Goal: Transaction & Acquisition: Purchase product/service

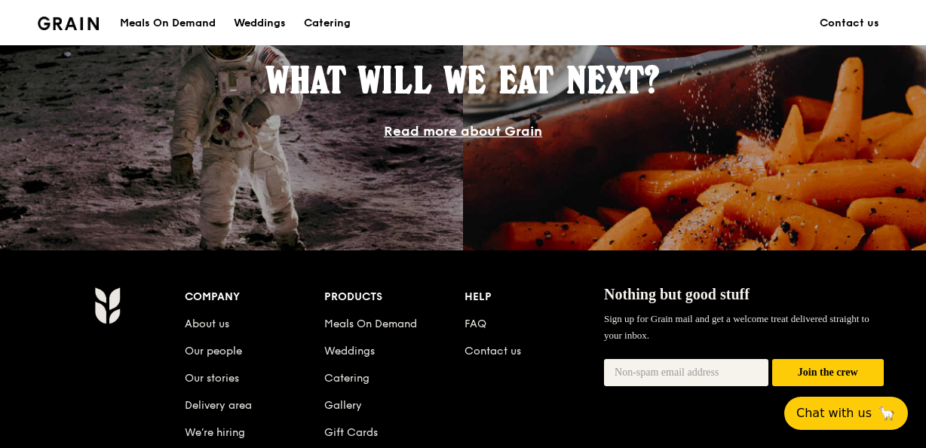
scroll to position [1579, 0]
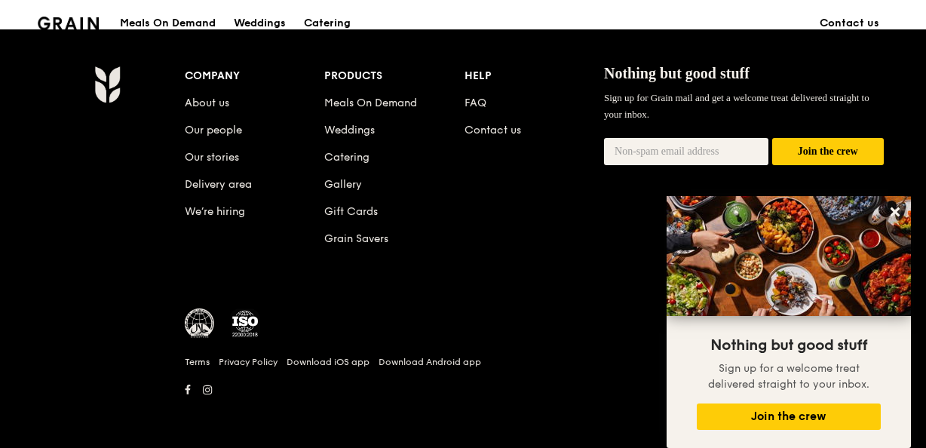
click at [29, 8] on div "Grain logo Meals On Demand Weddings Catering Contact us" at bounding box center [463, 23] width 869 height 46
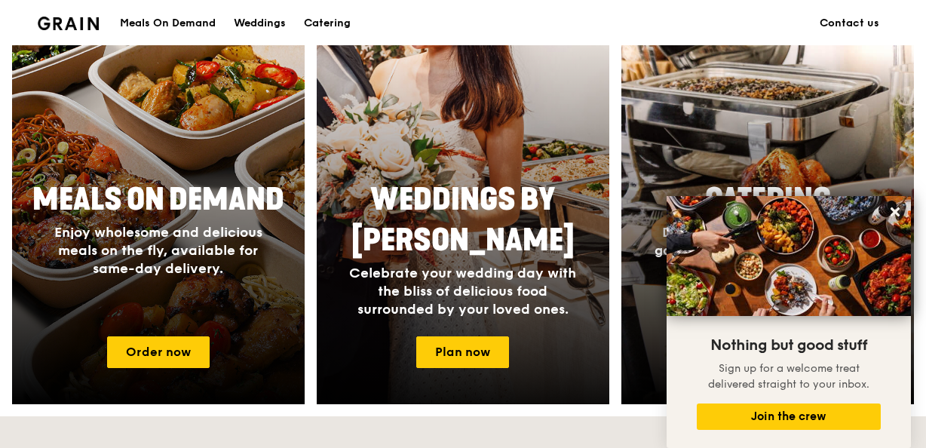
scroll to position [674, 0]
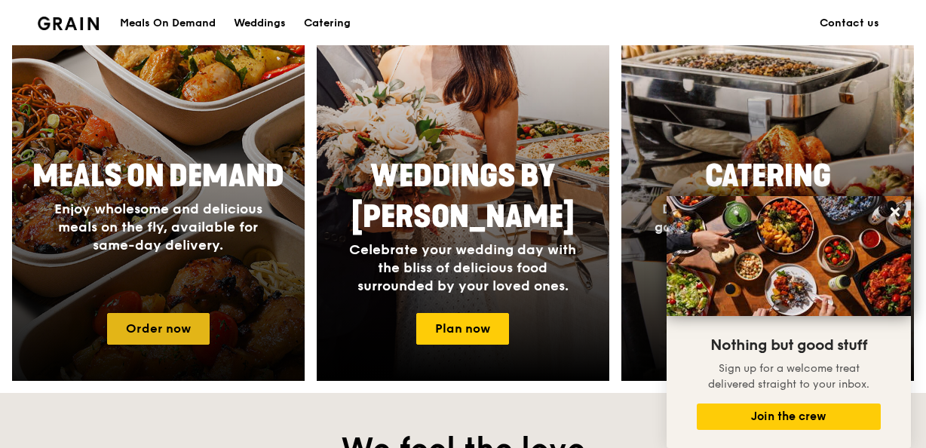
click at [136, 329] on link "Order now" at bounding box center [158, 329] width 103 height 32
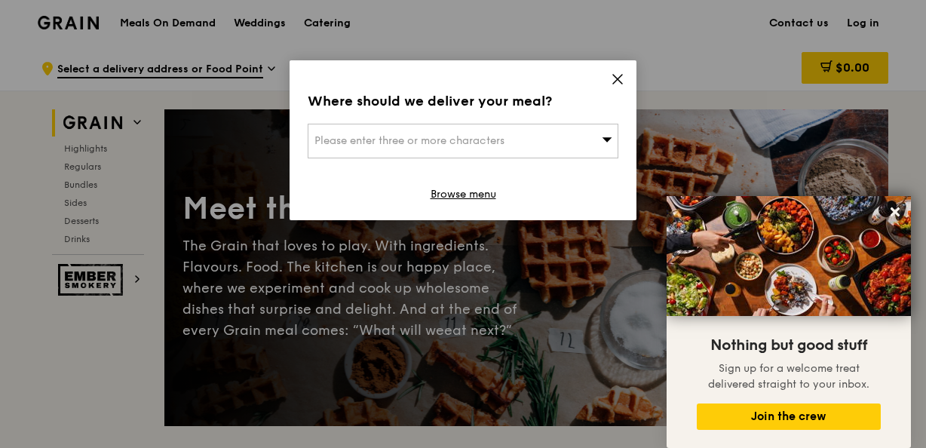
click at [619, 86] on span at bounding box center [618, 81] width 14 height 17
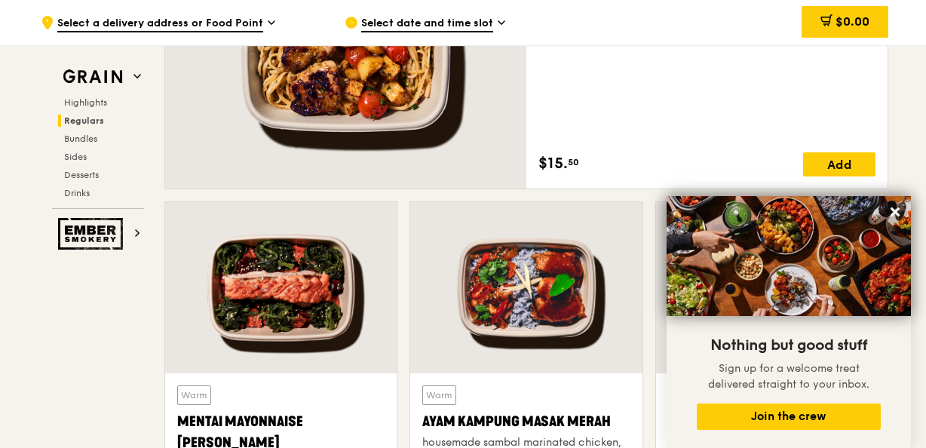
scroll to position [1283, 0]
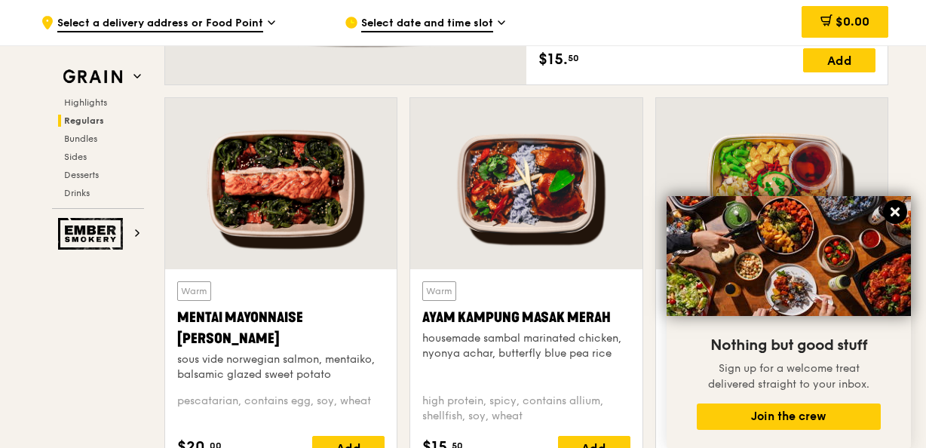
click at [893, 207] on icon at bounding box center [896, 212] width 14 height 14
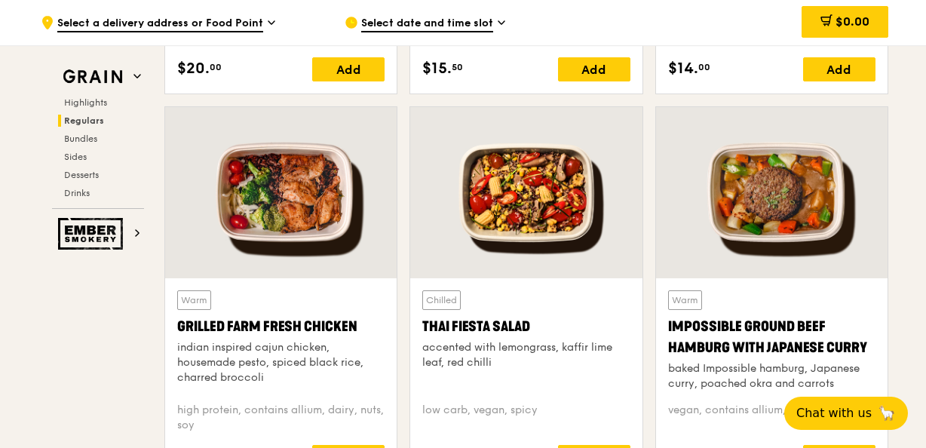
scroll to position [1737, 0]
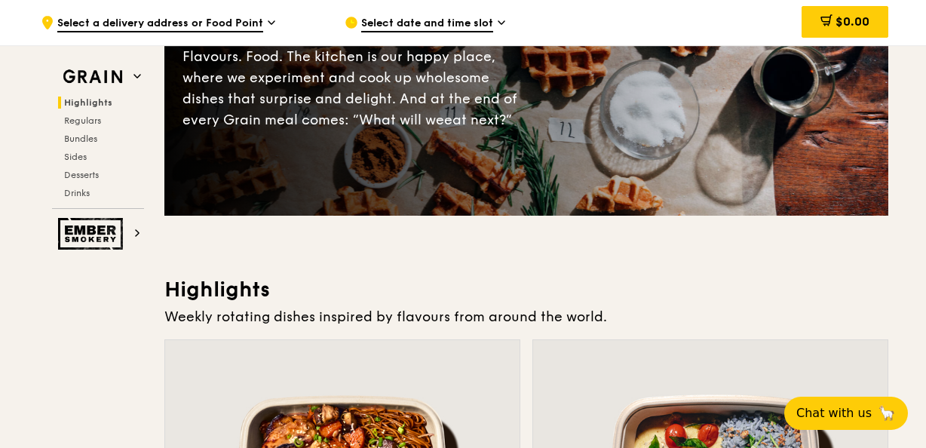
scroll to position [75, 0]
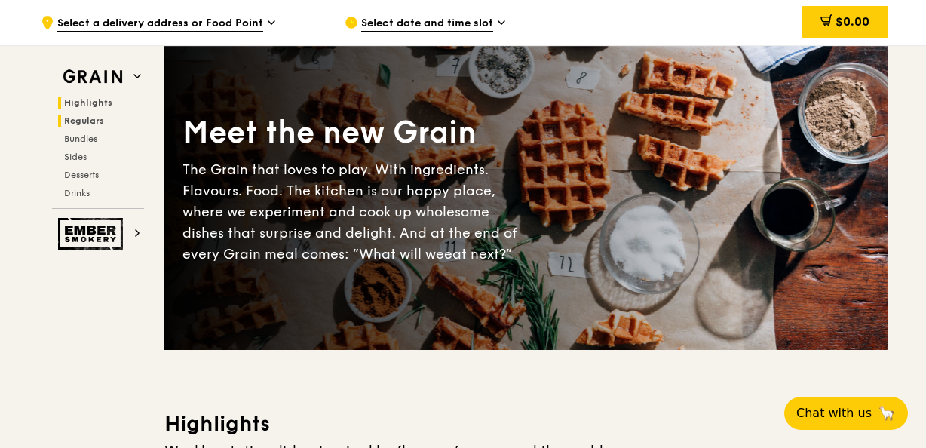
click at [91, 123] on span "Regulars" at bounding box center [84, 120] width 40 height 11
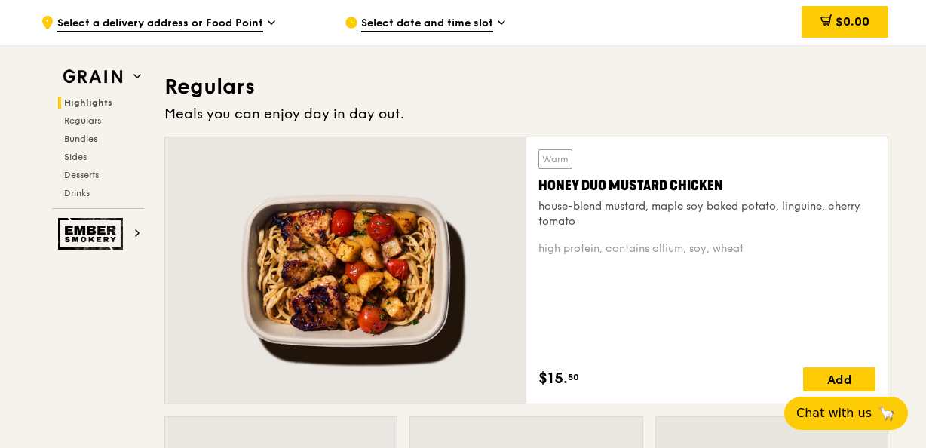
scroll to position [900, 0]
